Goal: Transaction & Acquisition: Purchase product/service

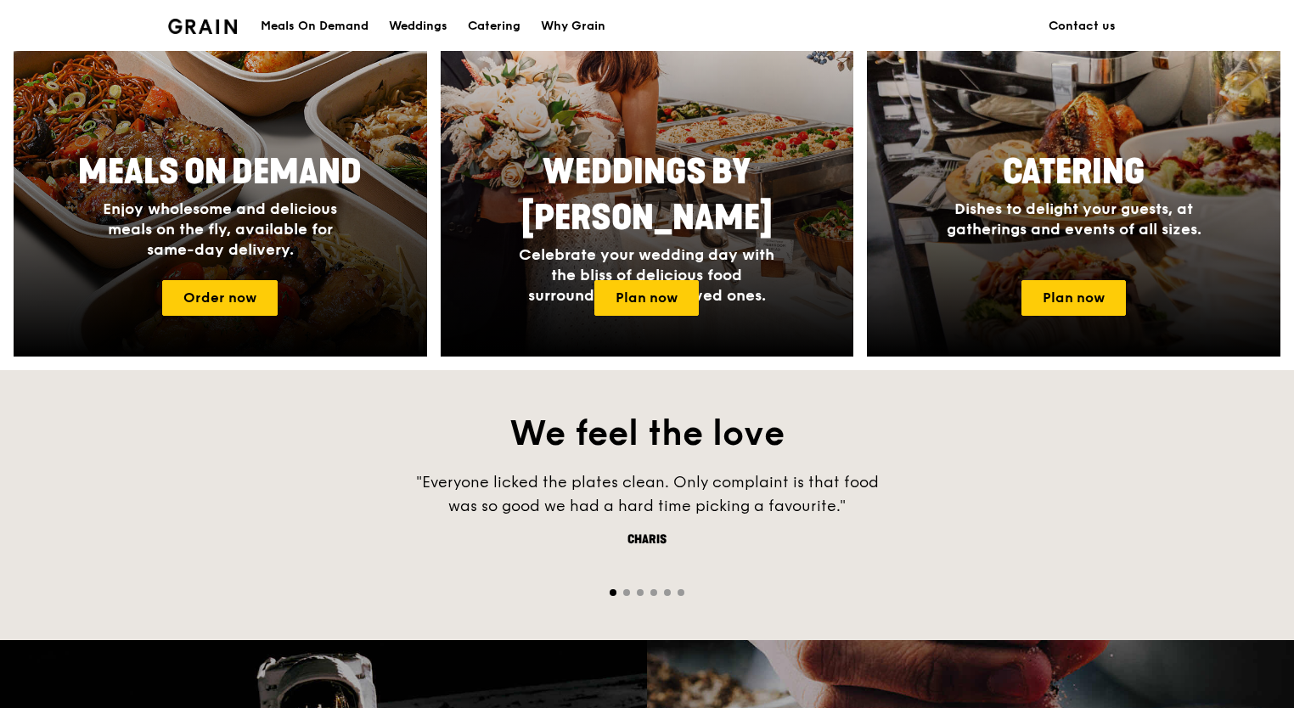
scroll to position [880, 0]
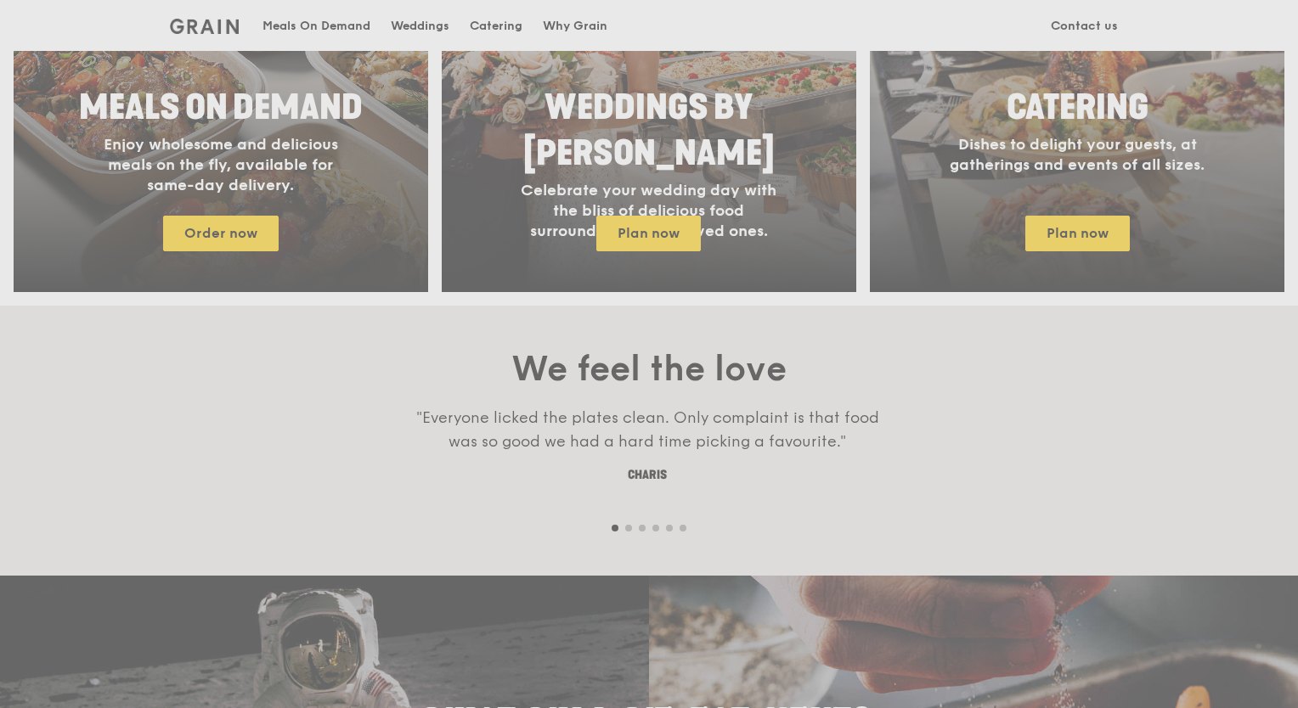
click at [259, 236] on div "Weddings by [PERSON_NAME] presents Plan the perfect celebration with us, all in…" at bounding box center [649, 354] width 1298 height 708
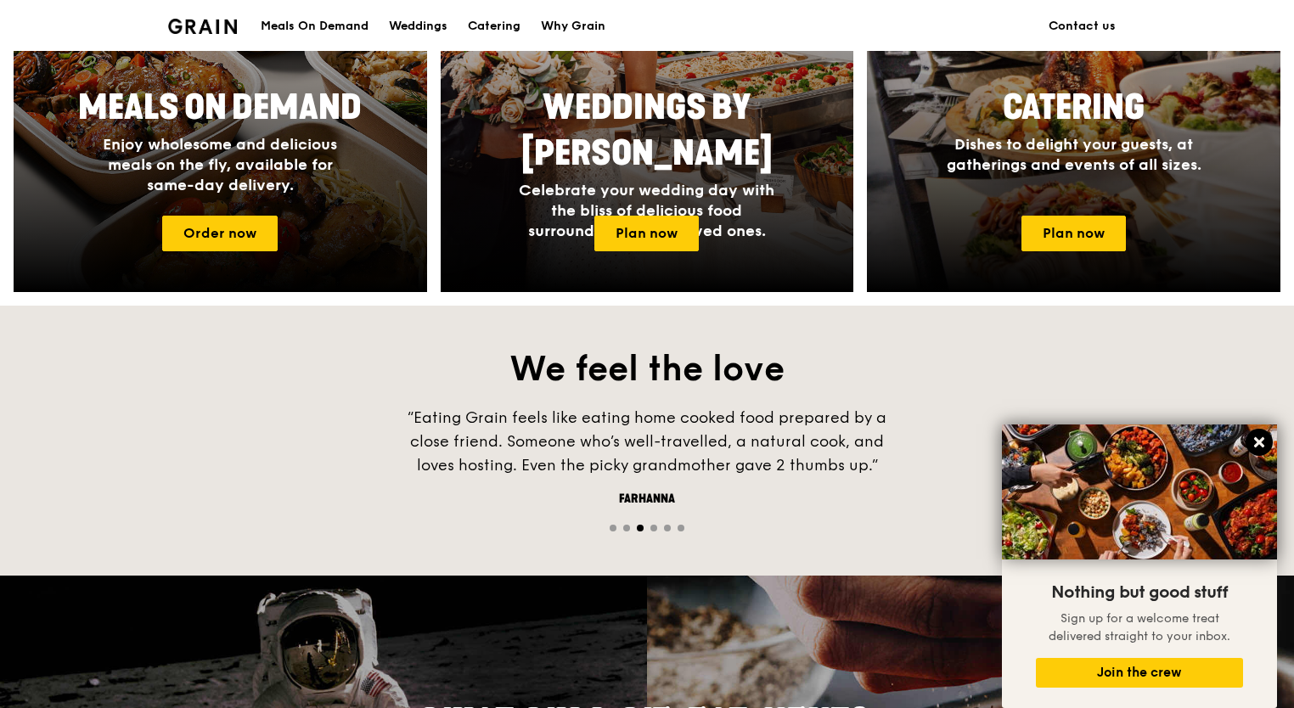
click at [1258, 441] on icon at bounding box center [1259, 442] width 10 height 10
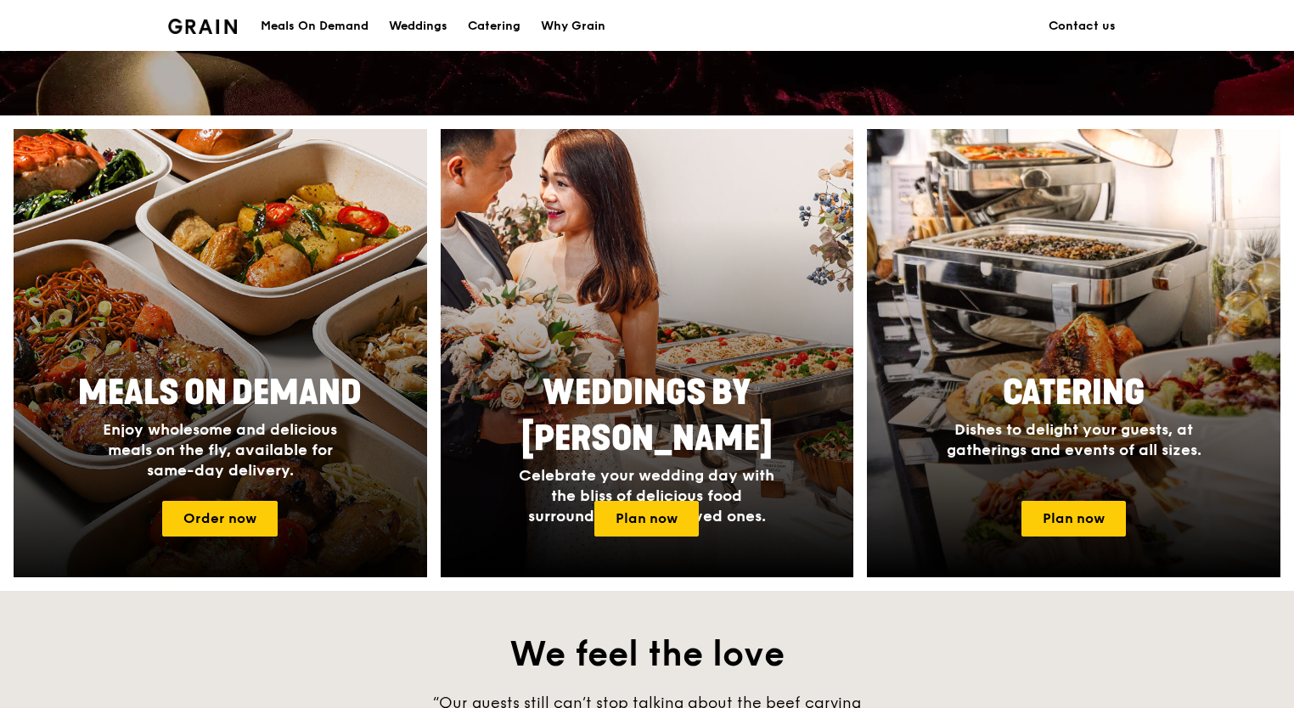
scroll to position [540, 0]
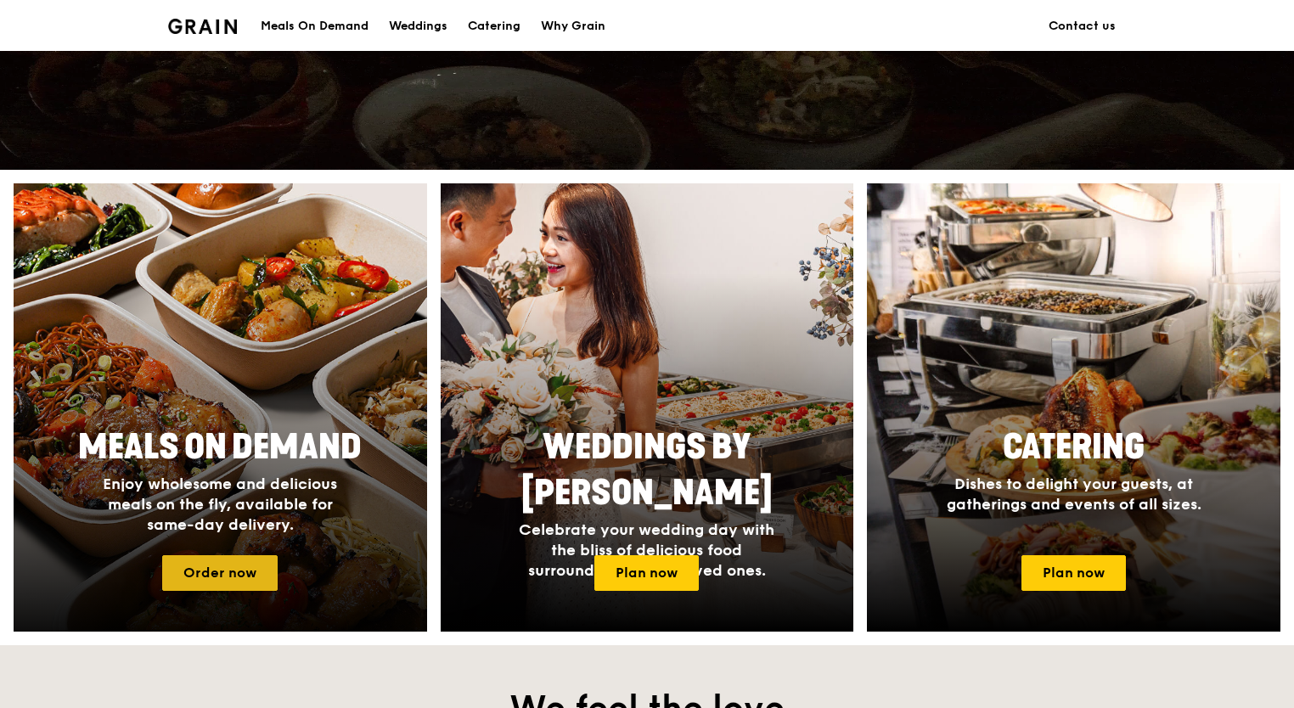
click at [211, 578] on link "Order now" at bounding box center [219, 573] width 115 height 36
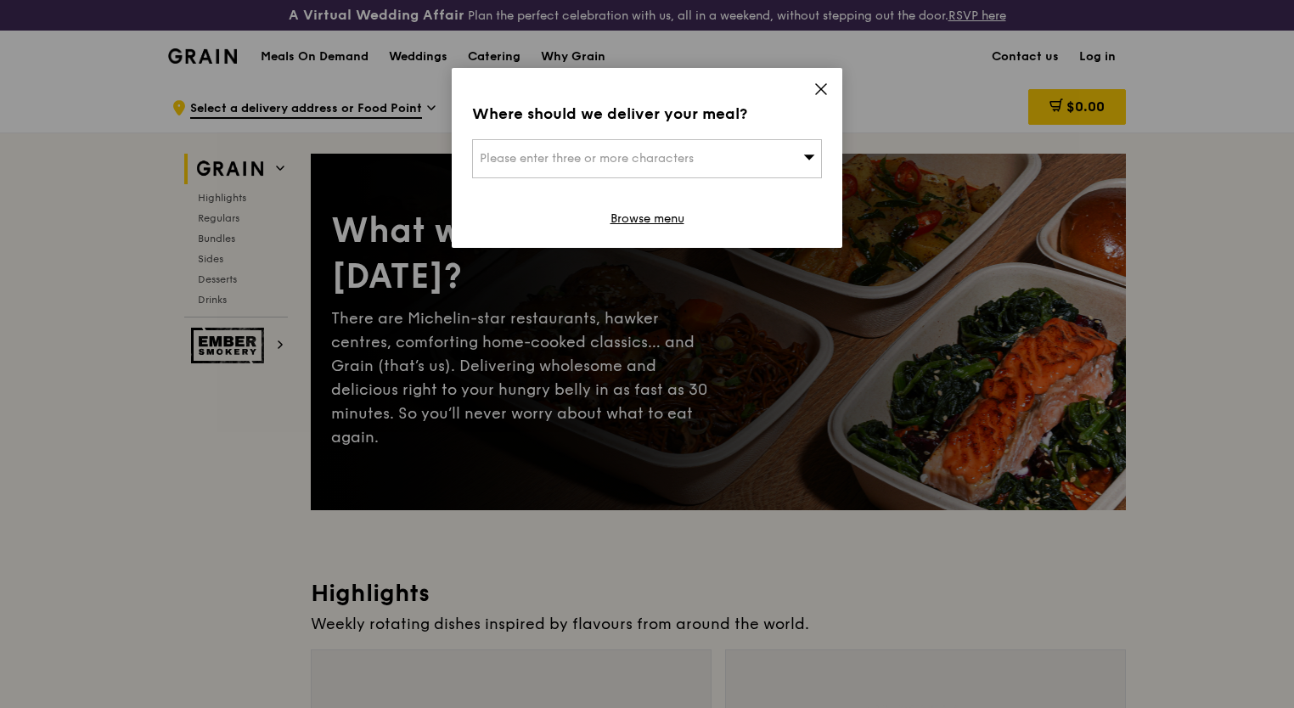
click at [819, 92] on icon at bounding box center [821, 89] width 15 height 15
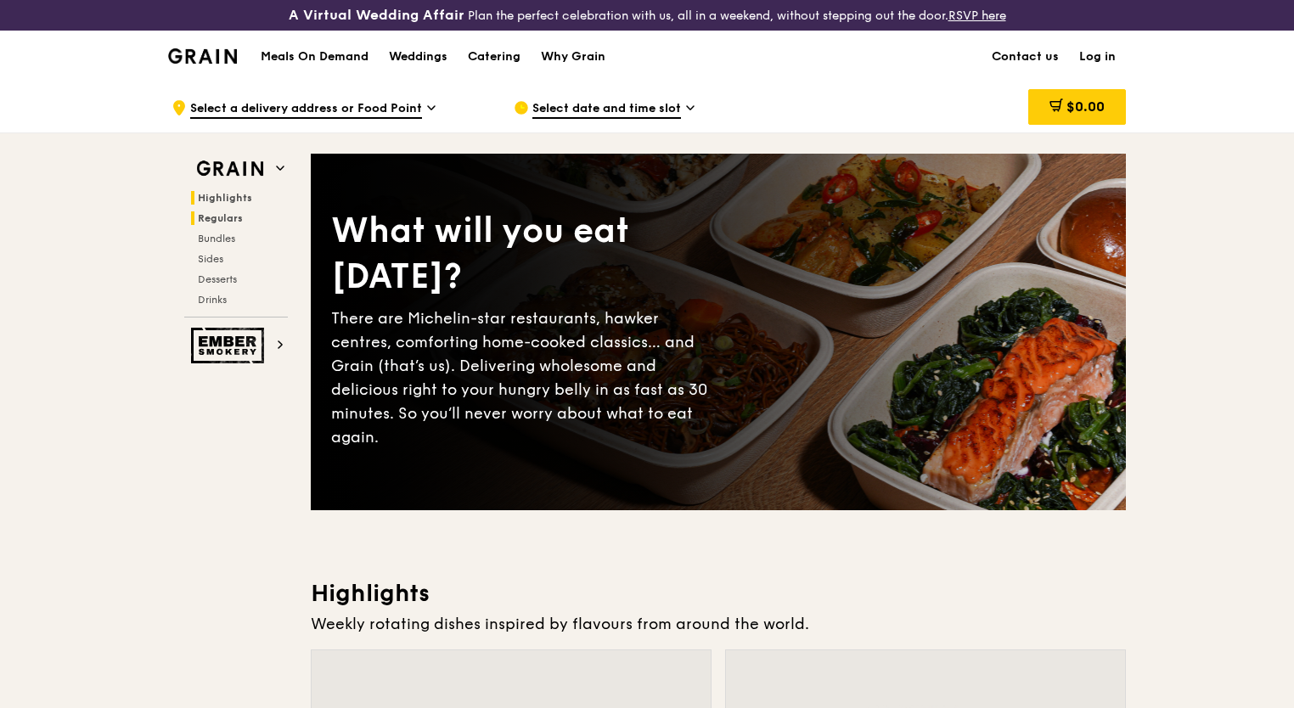
click at [234, 221] on span "Regulars" at bounding box center [220, 218] width 45 height 12
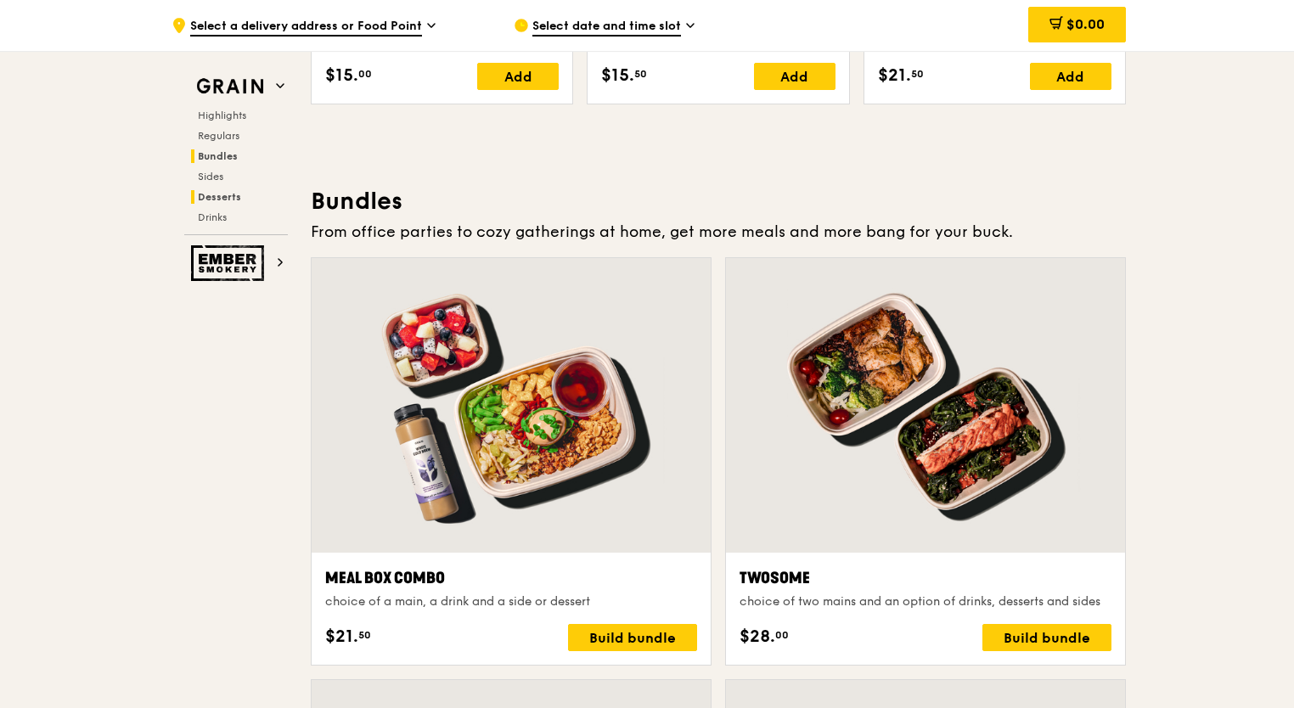
scroll to position [2183, 0]
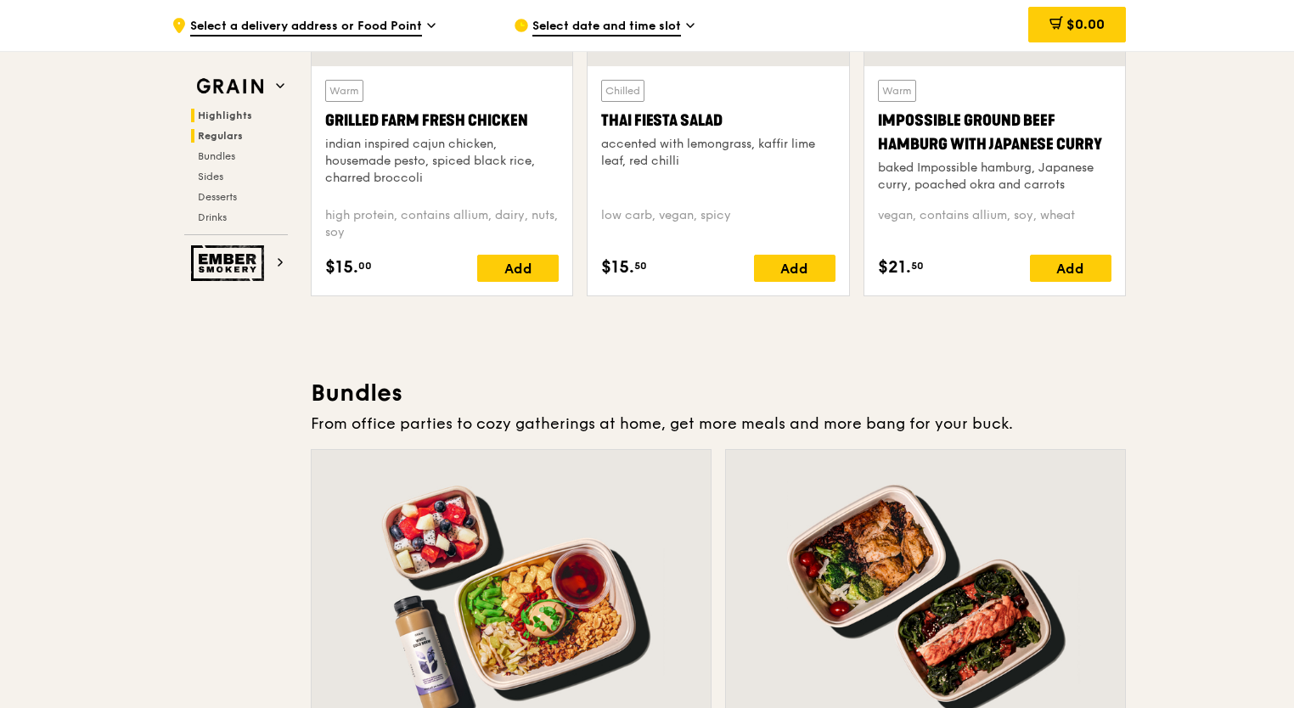
click at [231, 115] on span "Highlights" at bounding box center [225, 116] width 54 height 12
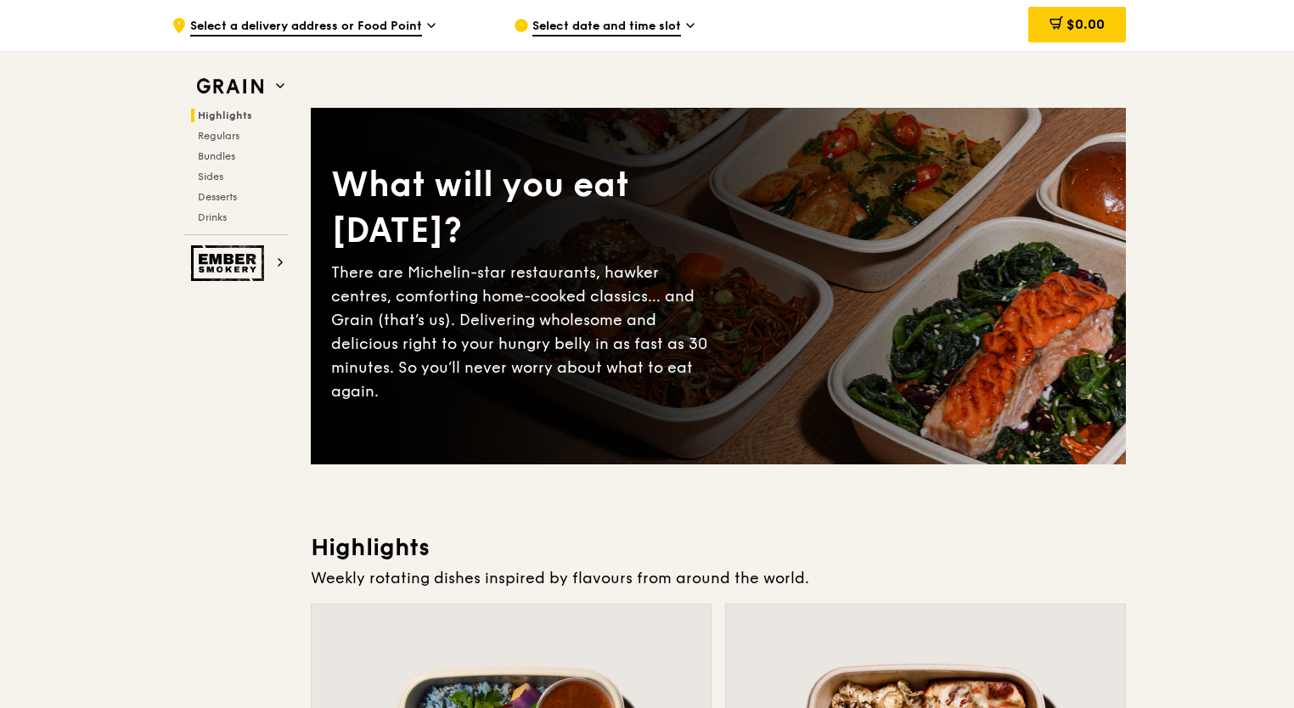
scroll to position [0, 0]
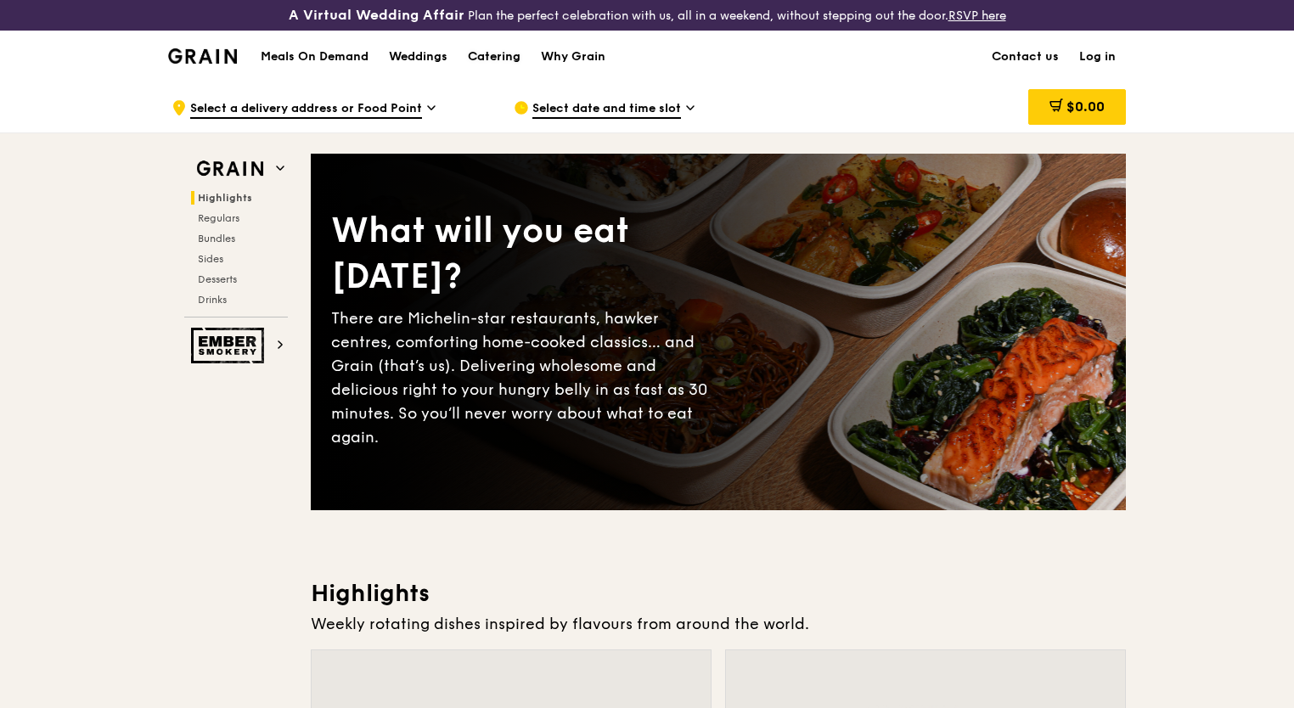
click at [496, 57] on div "Catering" at bounding box center [494, 56] width 53 height 51
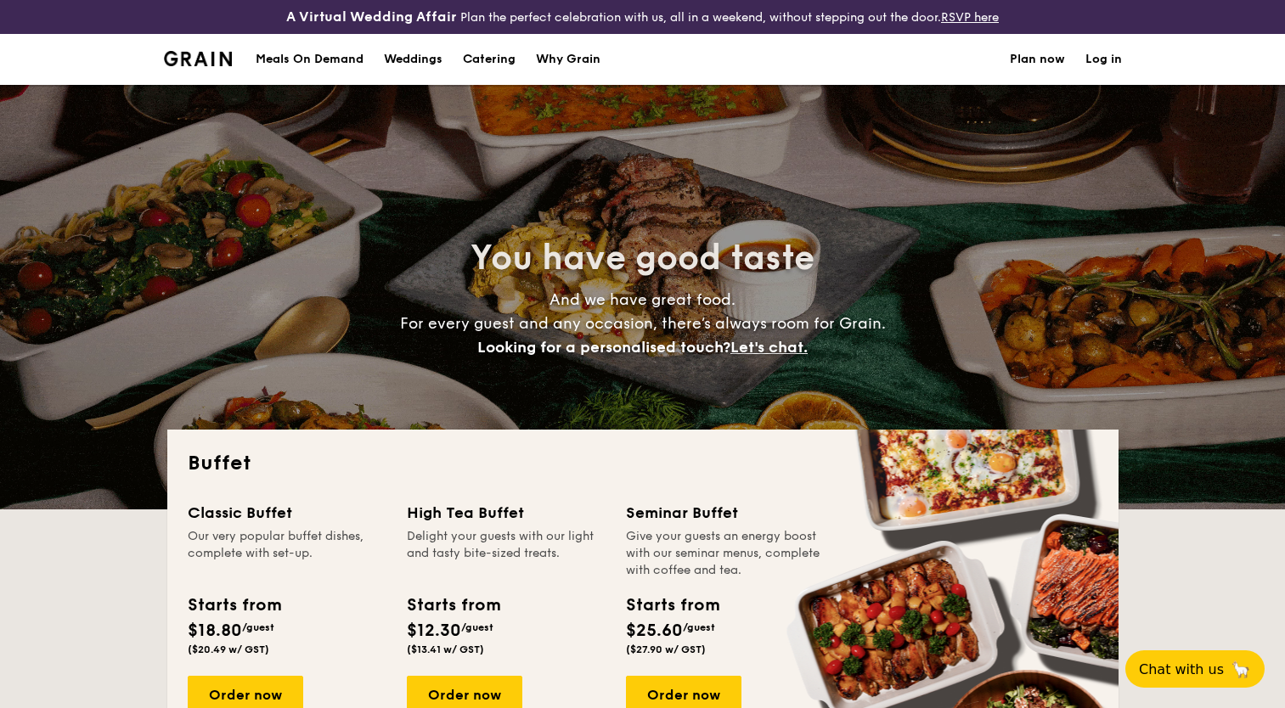
select select
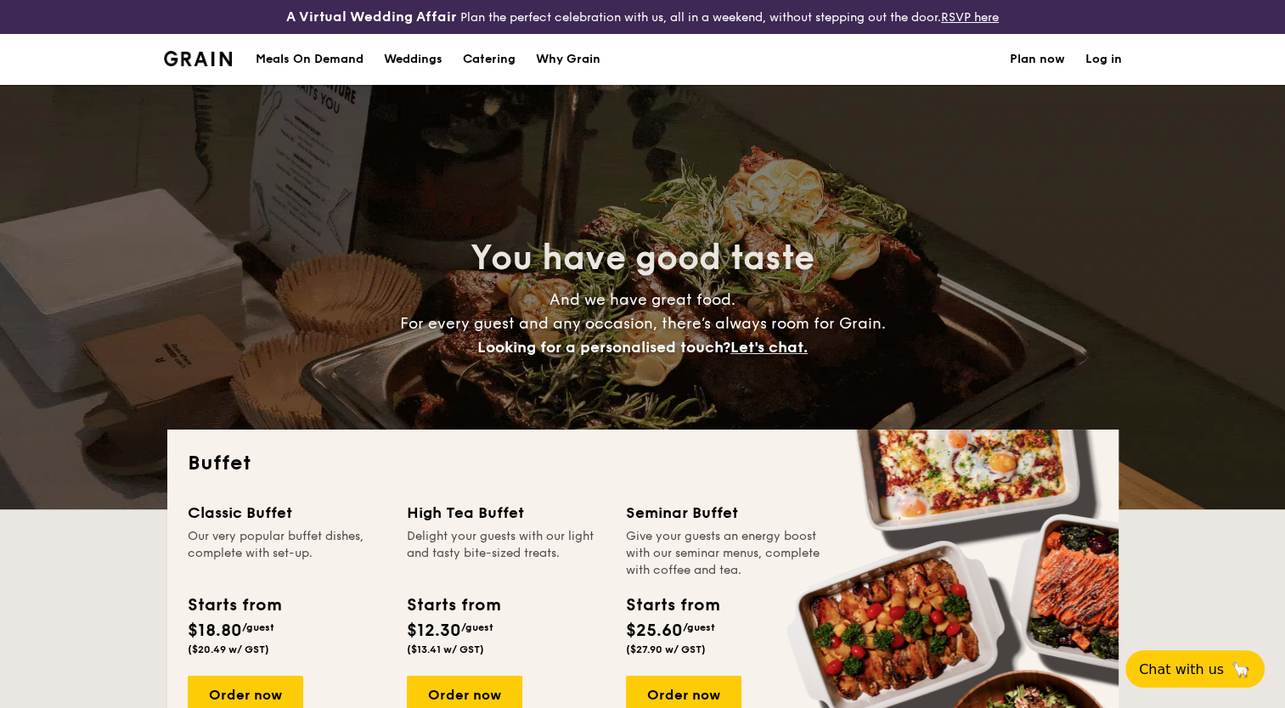
click at [215, 59] on img at bounding box center [198, 58] width 69 height 15
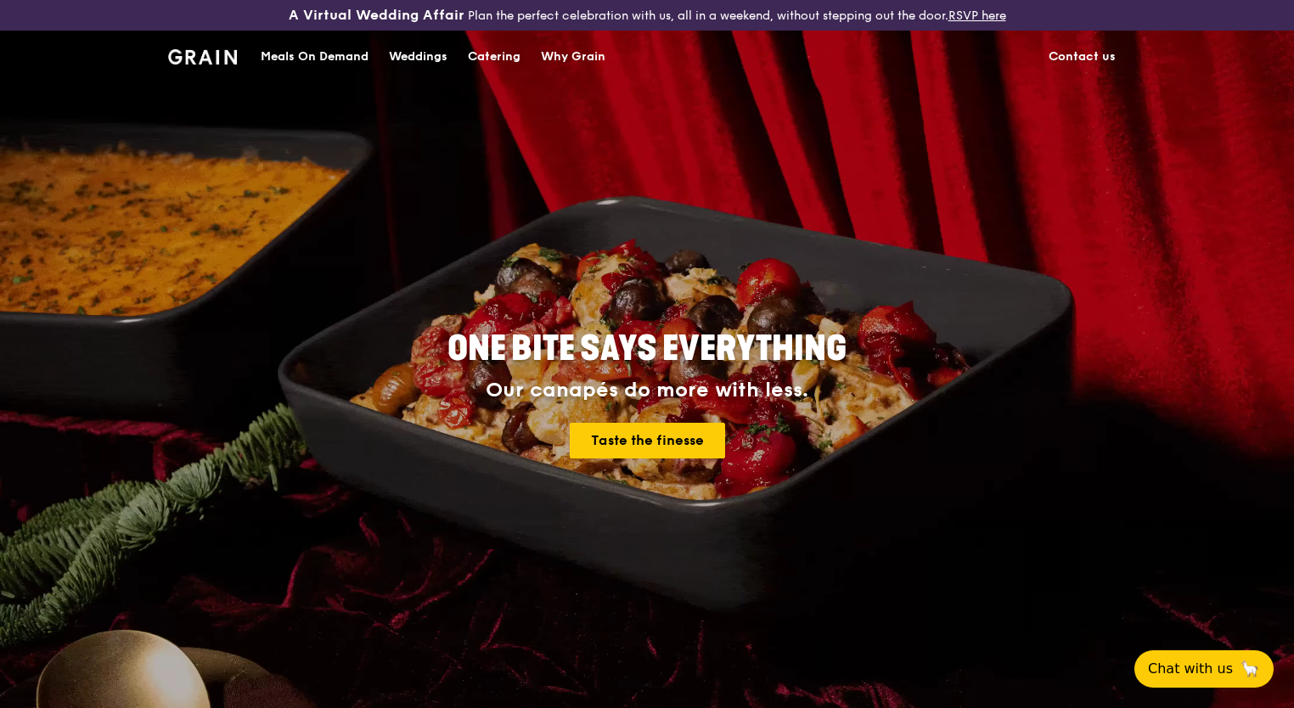
click at [223, 60] on img at bounding box center [202, 56] width 69 height 15
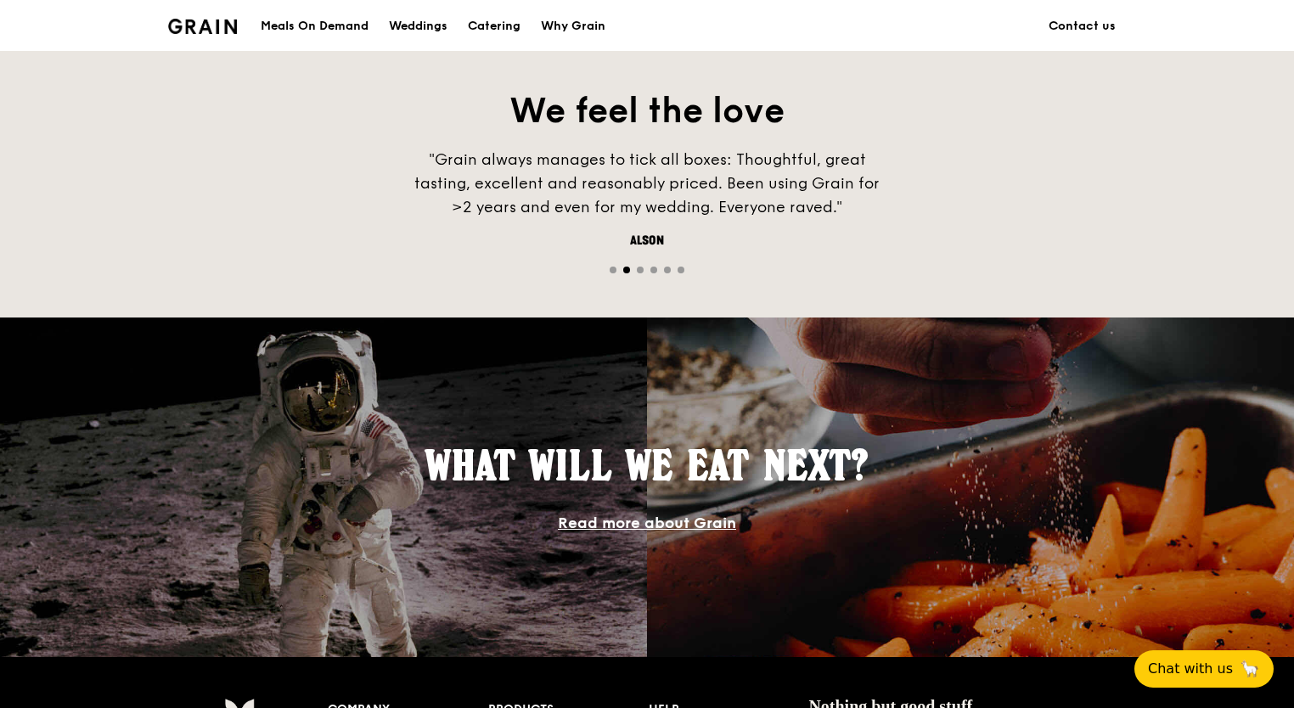
scroll to position [764, 0]
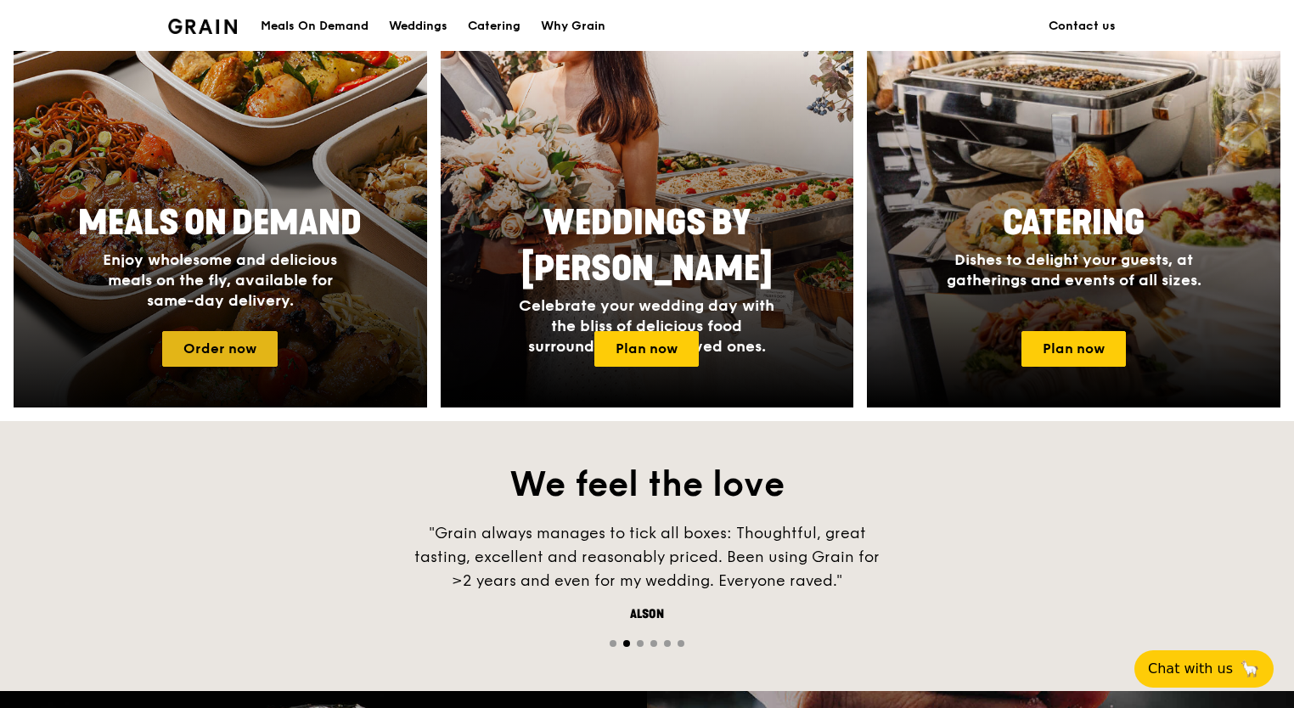
click at [215, 355] on link "Order now" at bounding box center [219, 349] width 115 height 36
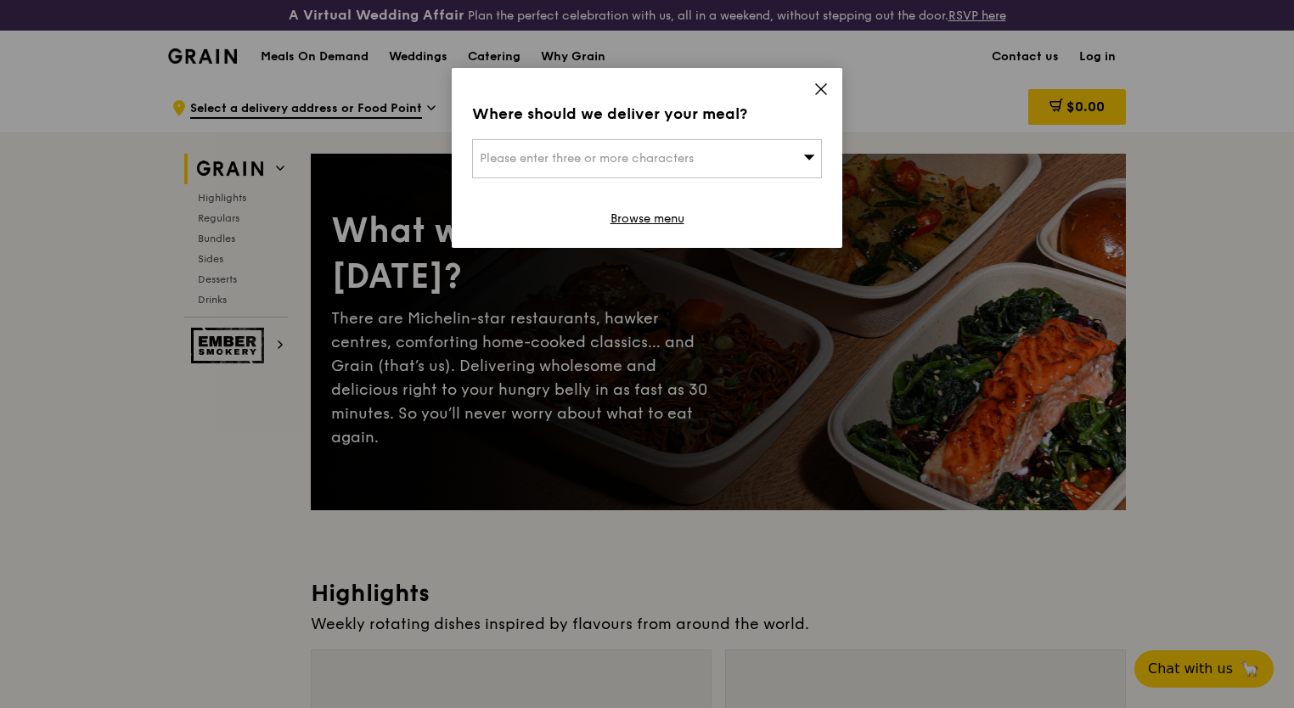
click at [823, 90] on icon at bounding box center [821, 89] width 15 height 15
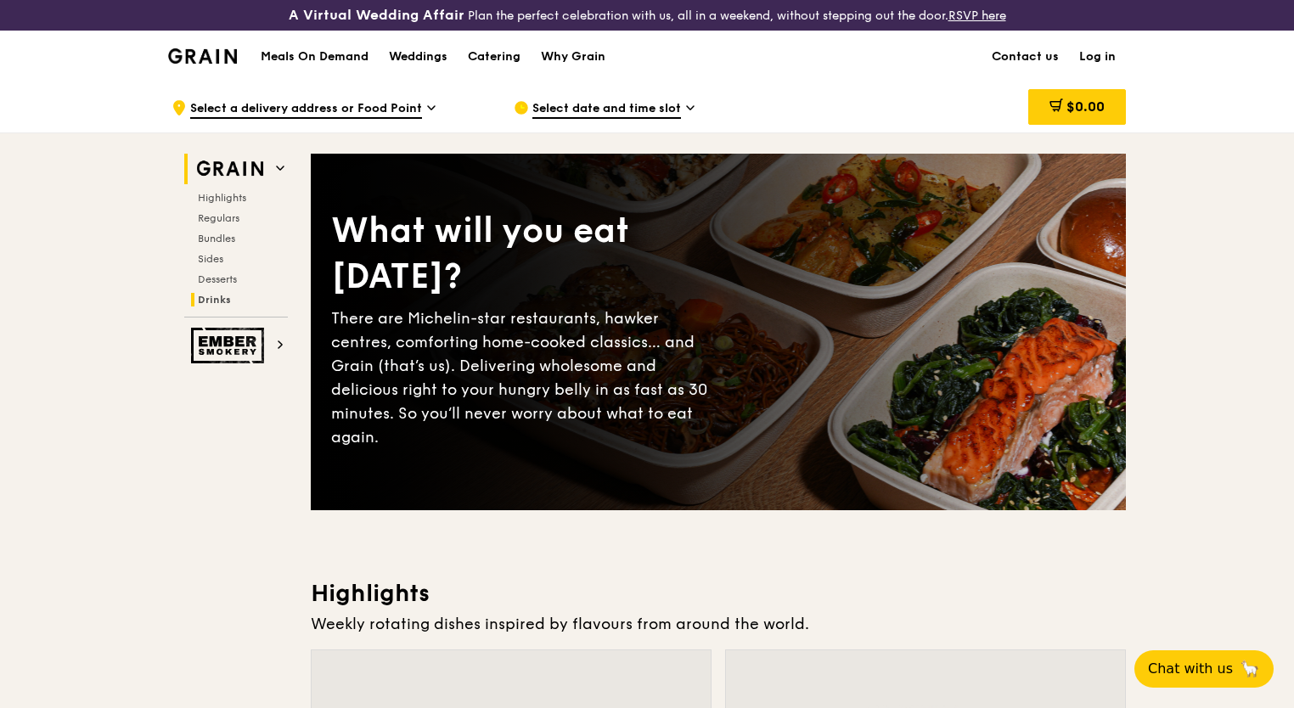
click at [206, 299] on span "Drinks" at bounding box center [214, 300] width 33 height 12
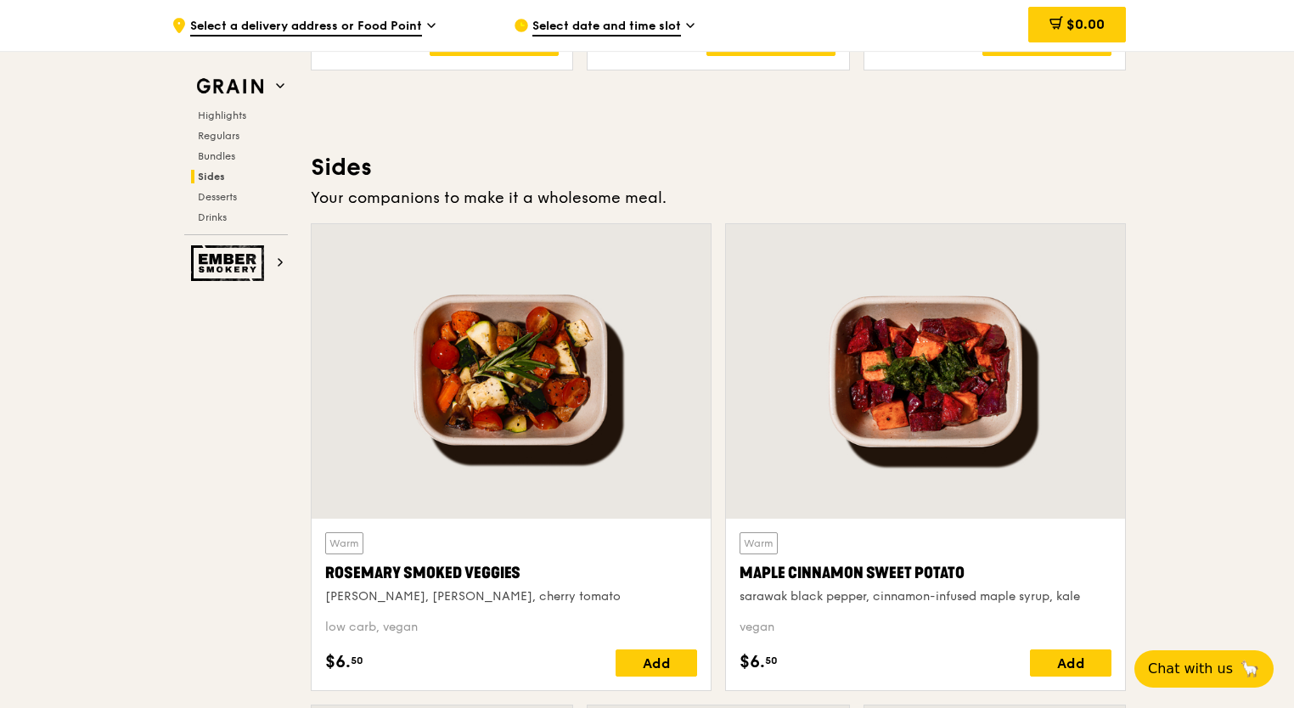
scroll to position [3457, 0]
